Goal: Task Accomplishment & Management: Complete application form

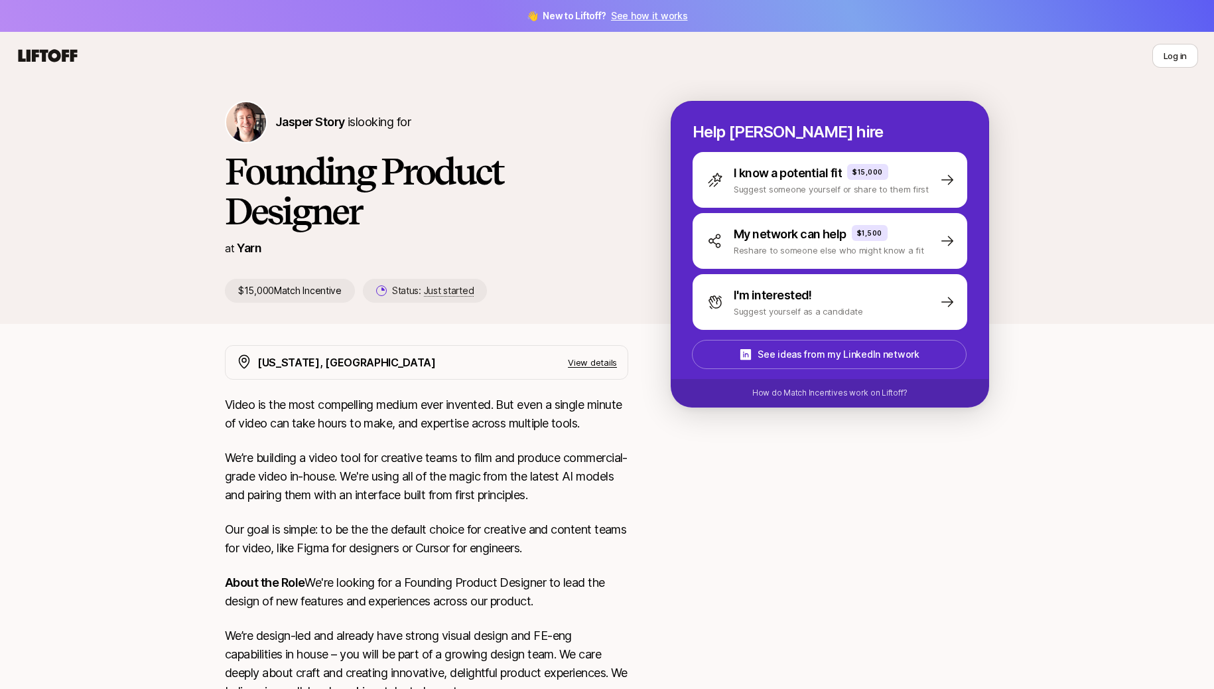
click at [661, 15] on link "See how it works" at bounding box center [649, 15] width 77 height 11
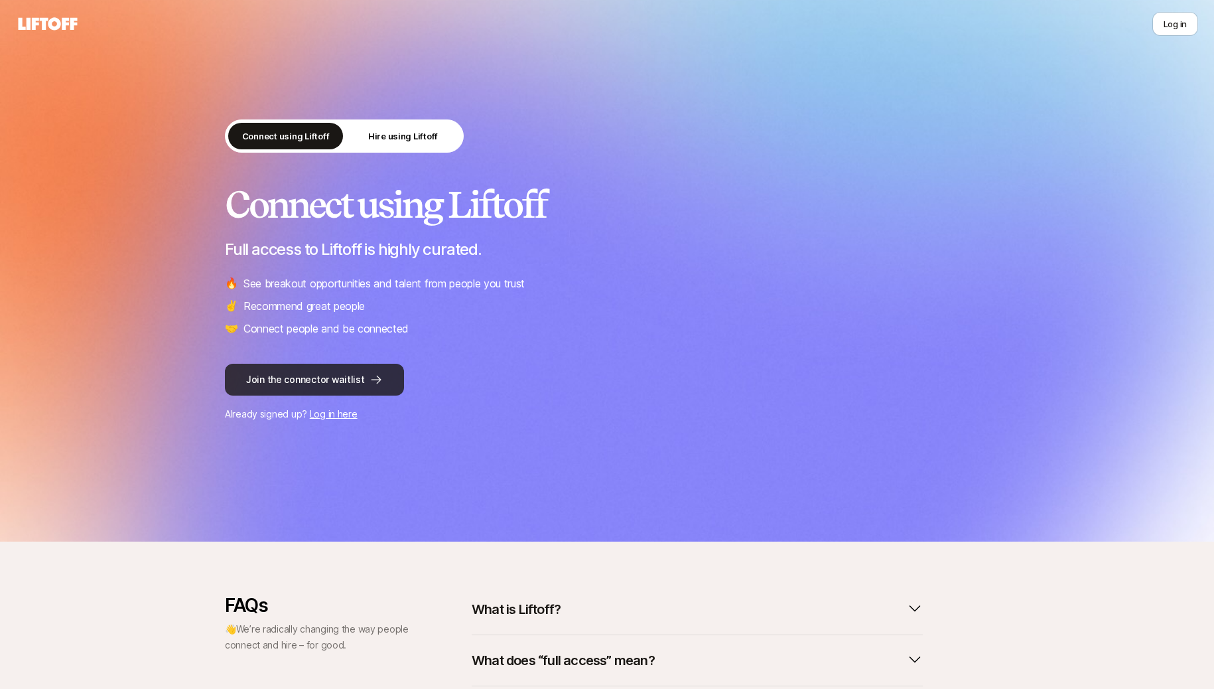
click at [308, 383] on button "Join the connector waitlist" at bounding box center [314, 380] width 179 height 32
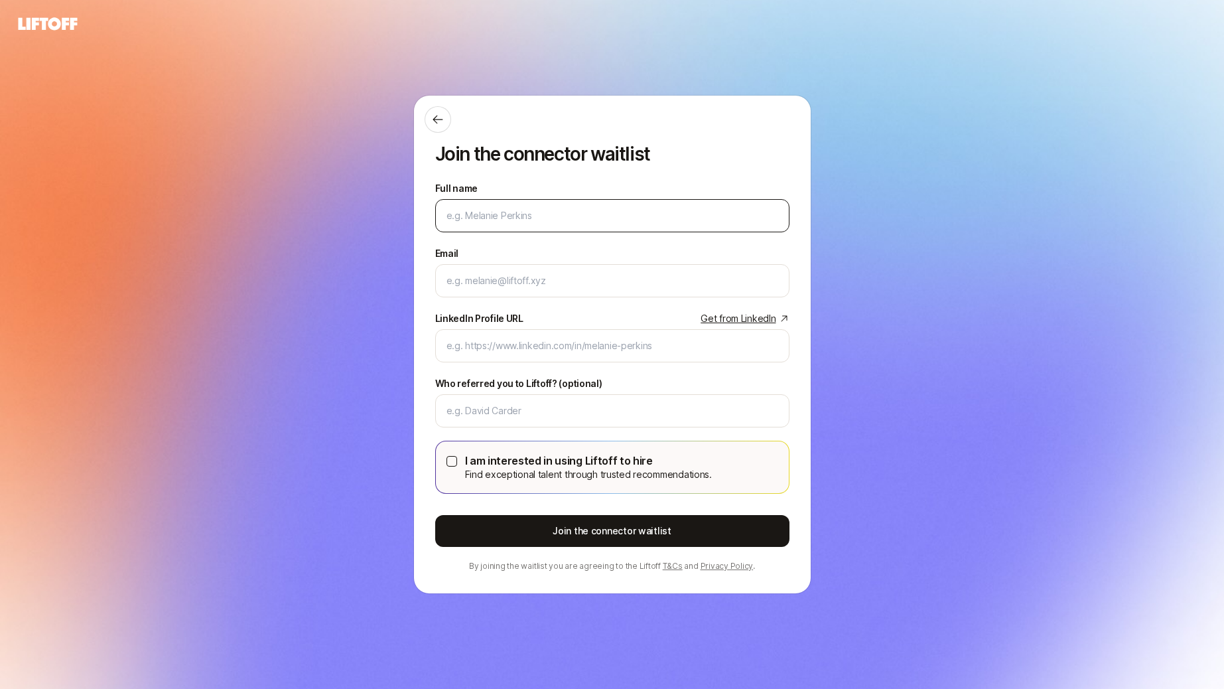
click at [531, 217] on input "Full name" at bounding box center [612, 216] width 332 height 16
type input "[PERSON_NAME]"
type input "[EMAIL_ADDRESS][DOMAIN_NAME]"
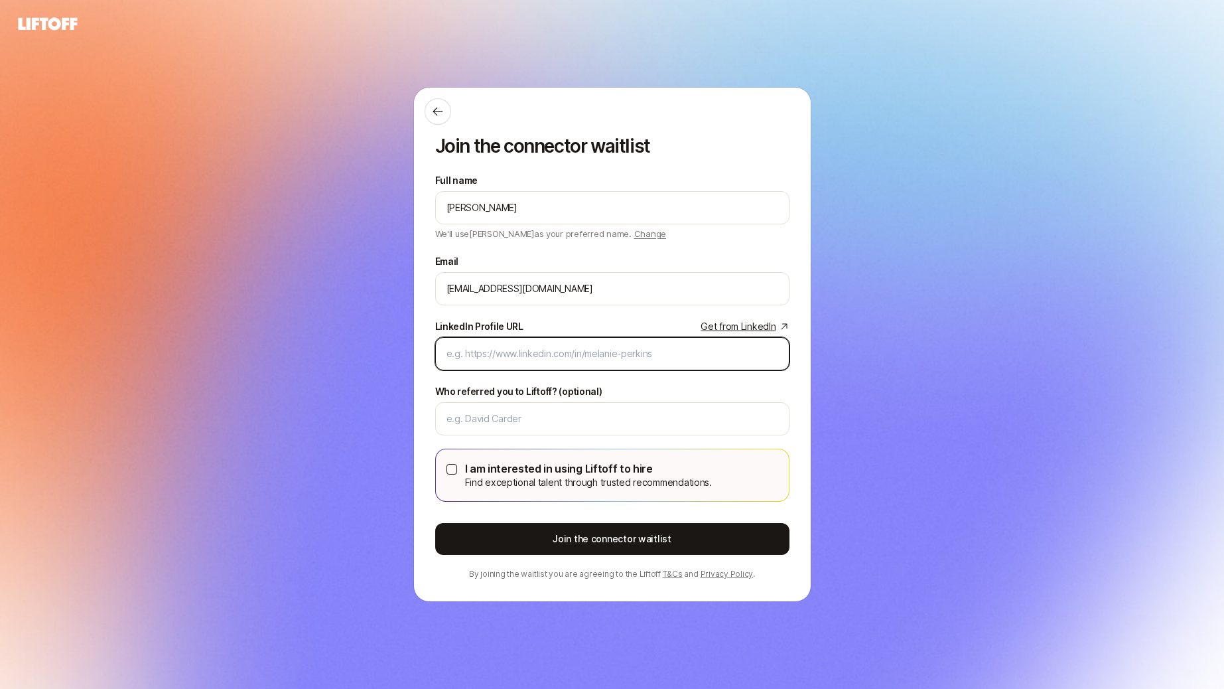
click at [628, 351] on input "LinkedIn Profile URL Get from LinkedIn" at bounding box center [612, 354] width 332 height 16
